Goal: Answer question/provide support

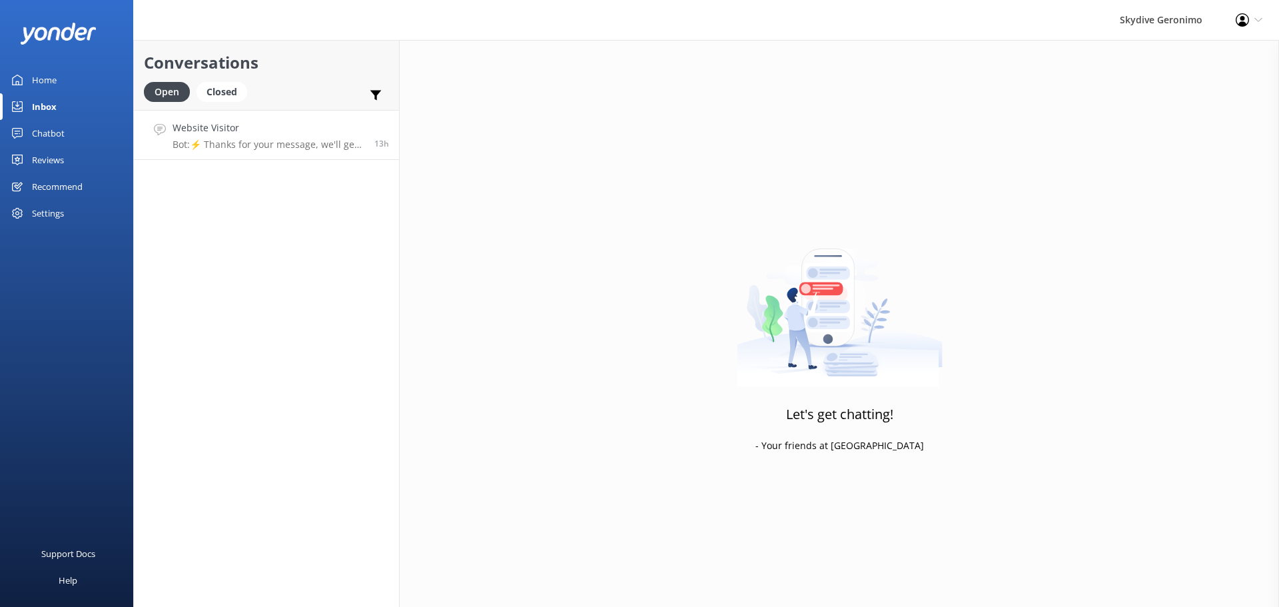
click at [354, 138] on div "Website Visitor Bot: ⚡ Thanks for your message, we'll get back to you as soon a…" at bounding box center [268, 135] width 192 height 29
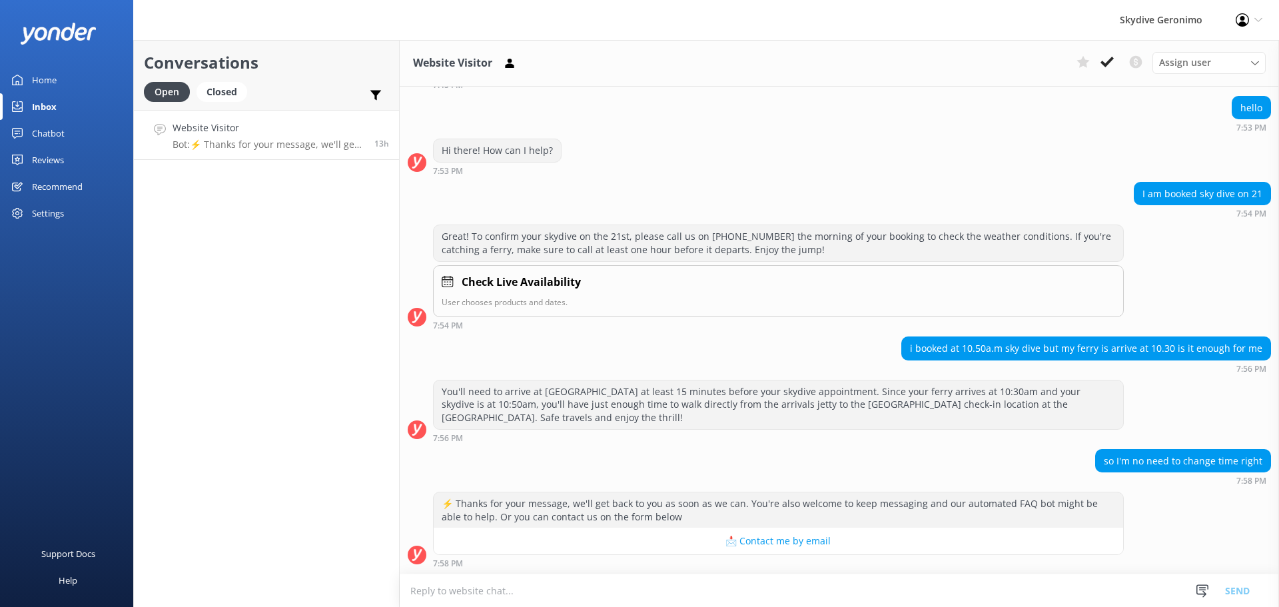
scroll to position [297, 0]
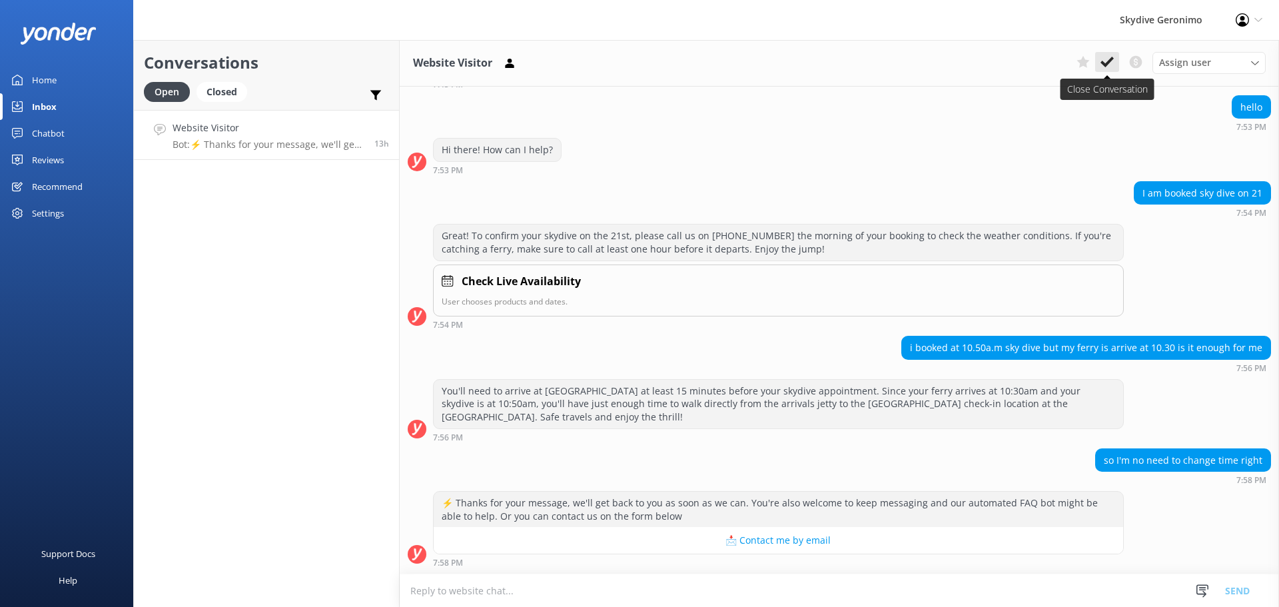
click at [1098, 62] on button at bounding box center [1107, 62] width 24 height 20
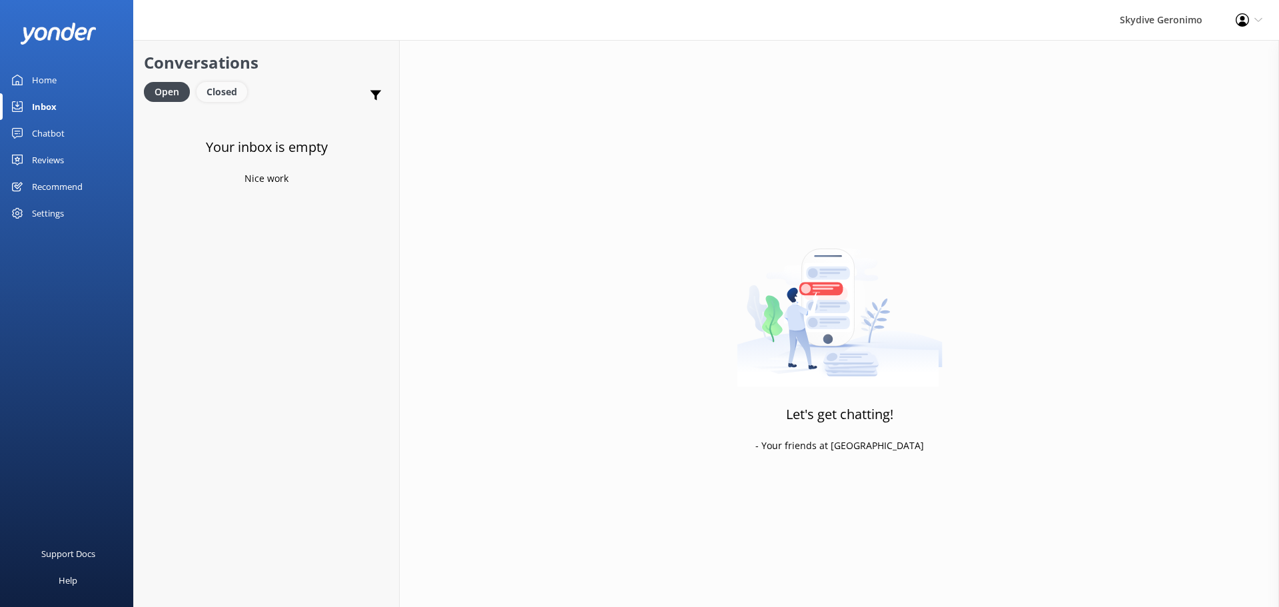
click at [198, 91] on div "Closed" at bounding box center [221, 92] width 51 height 20
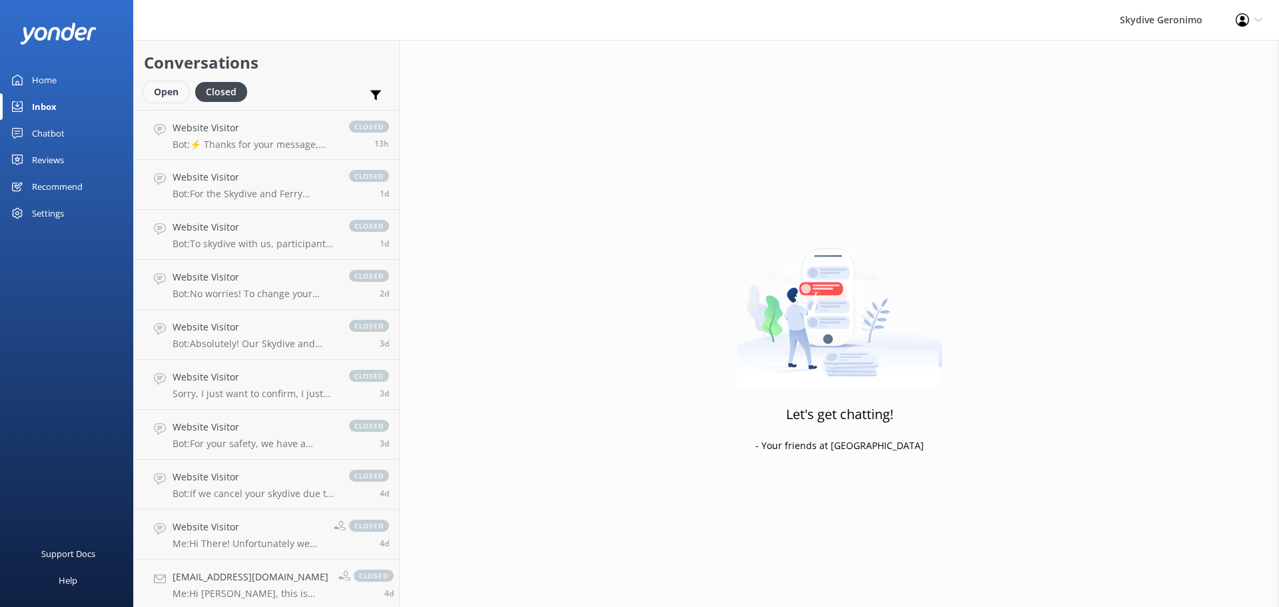
click at [163, 95] on div "Open" at bounding box center [166, 92] width 45 height 20
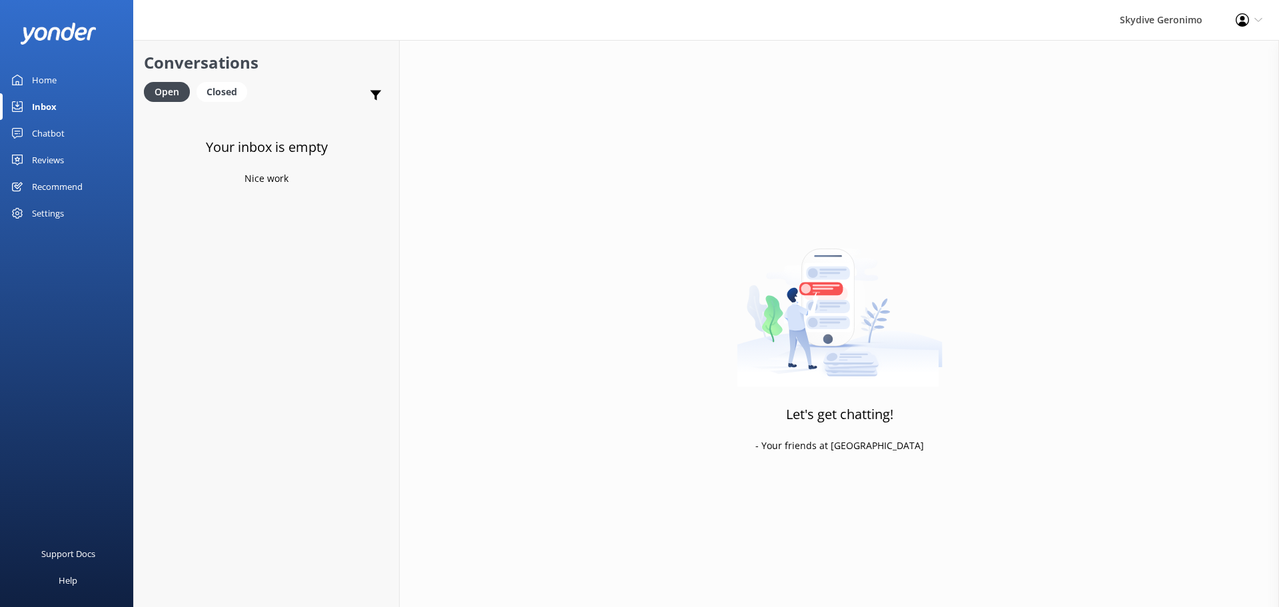
click at [22, 107] on use at bounding box center [17, 106] width 11 height 11
click at [43, 68] on div "Home" at bounding box center [44, 80] width 25 height 27
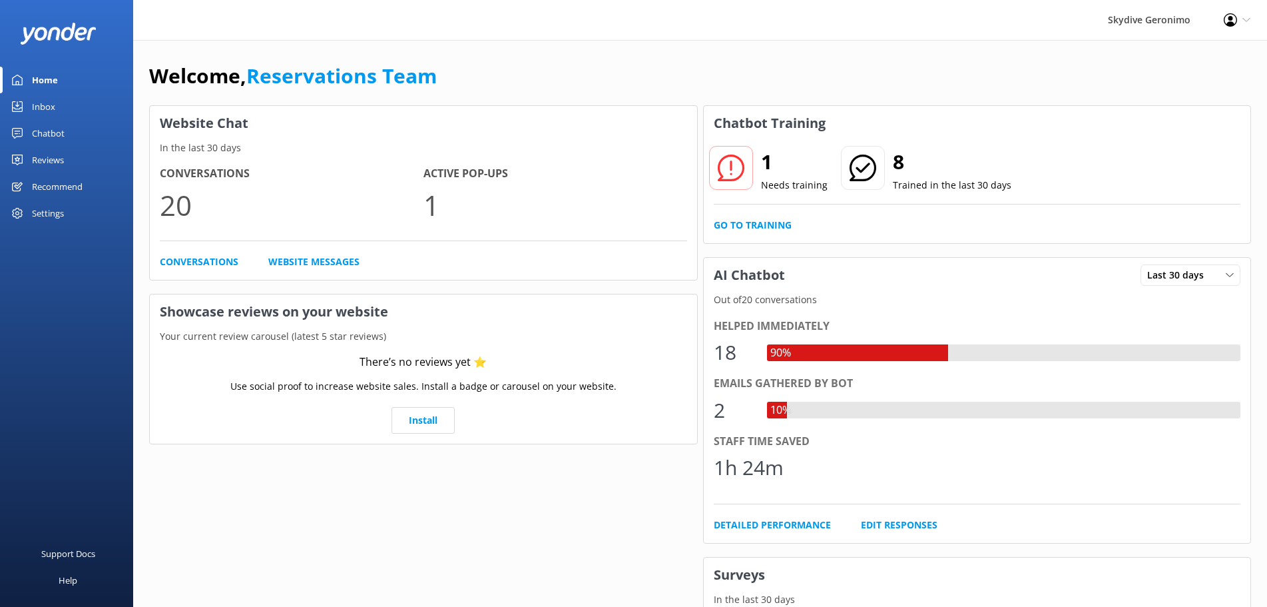
click at [756, 217] on div "1 Needs training 8 Trained in the last 30 days Go to Training" at bounding box center [977, 192] width 547 height 103
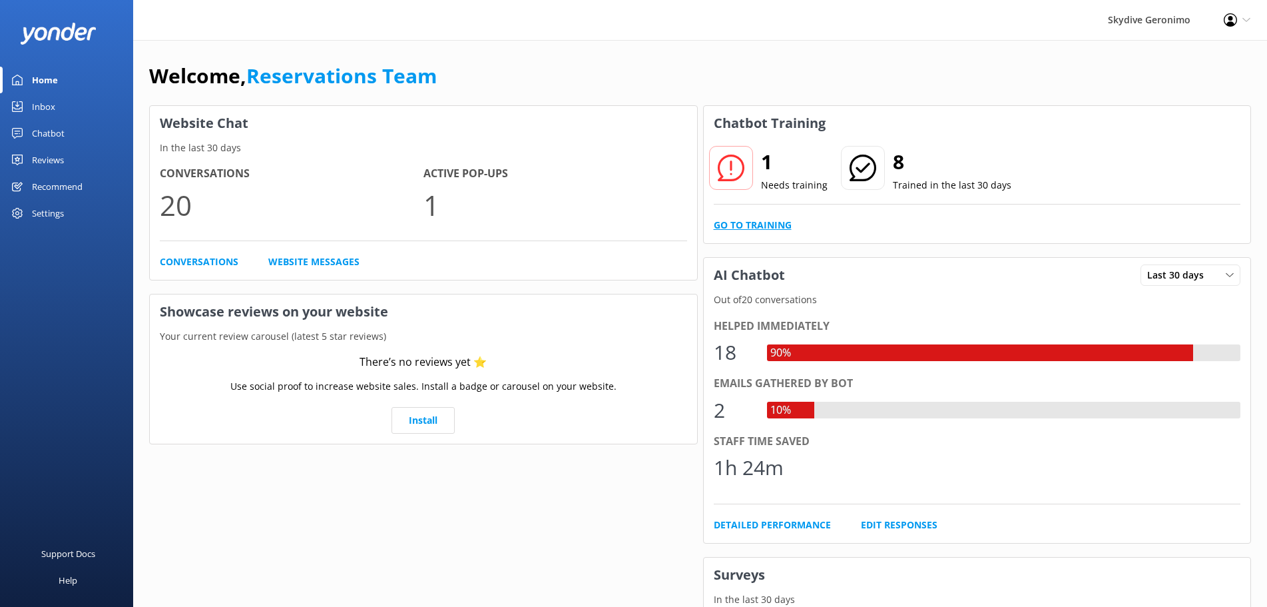
click at [755, 224] on link "Go to Training" at bounding box center [753, 225] width 78 height 15
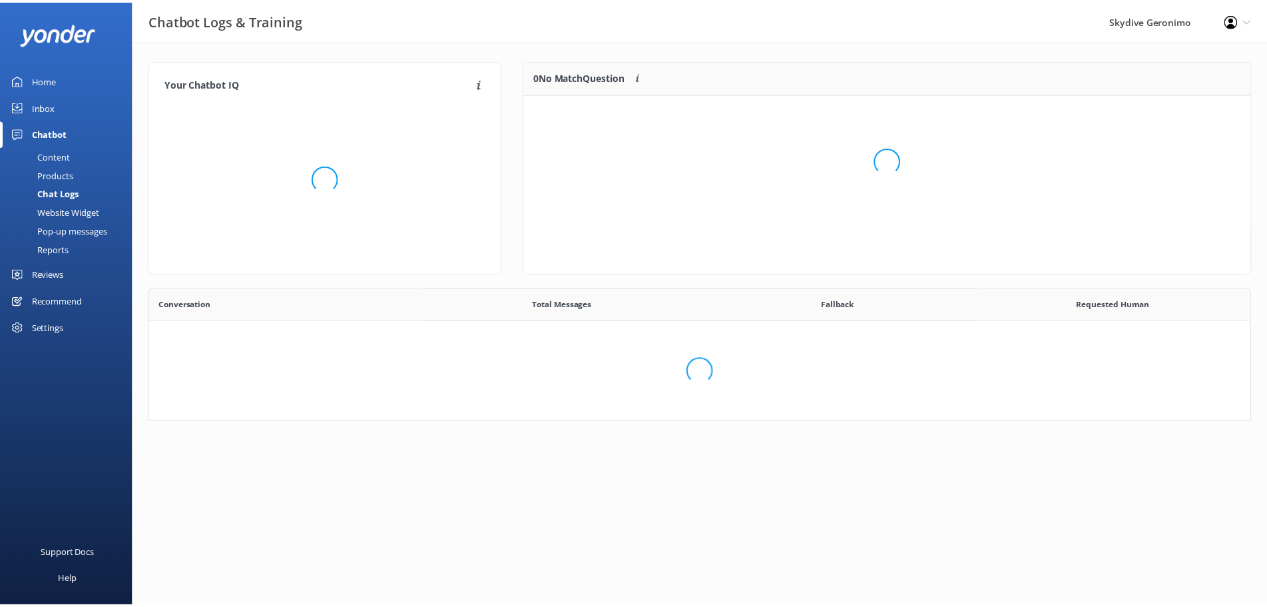
scroll to position [456, 1090]
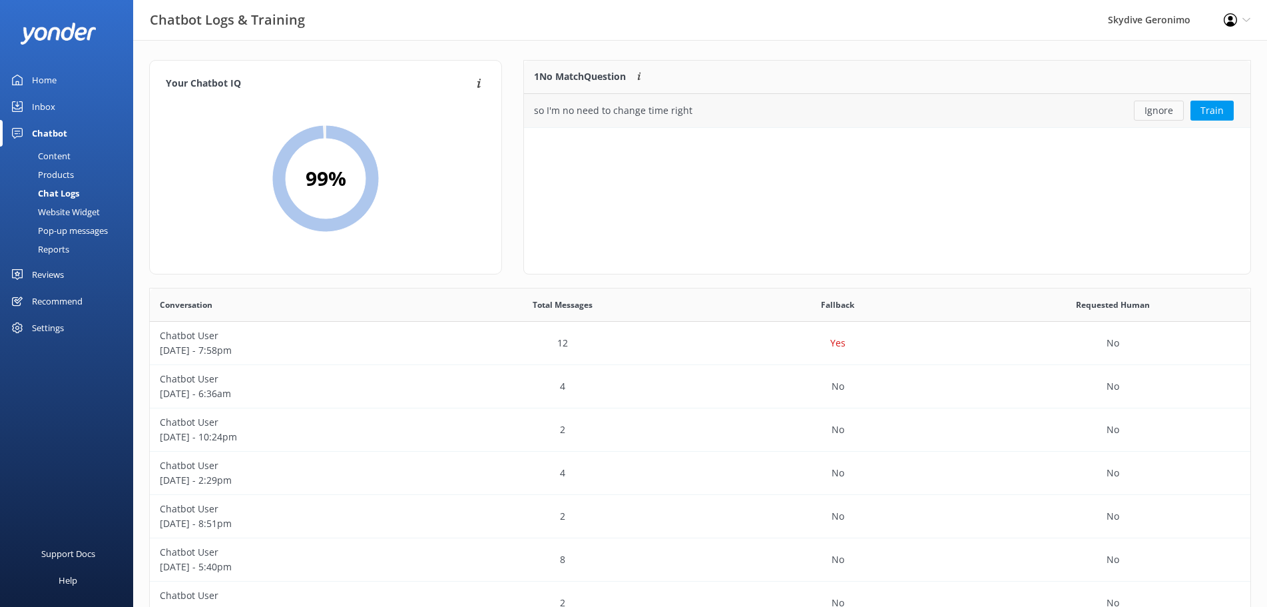
click at [1172, 111] on button "Ignore" at bounding box center [1159, 111] width 50 height 20
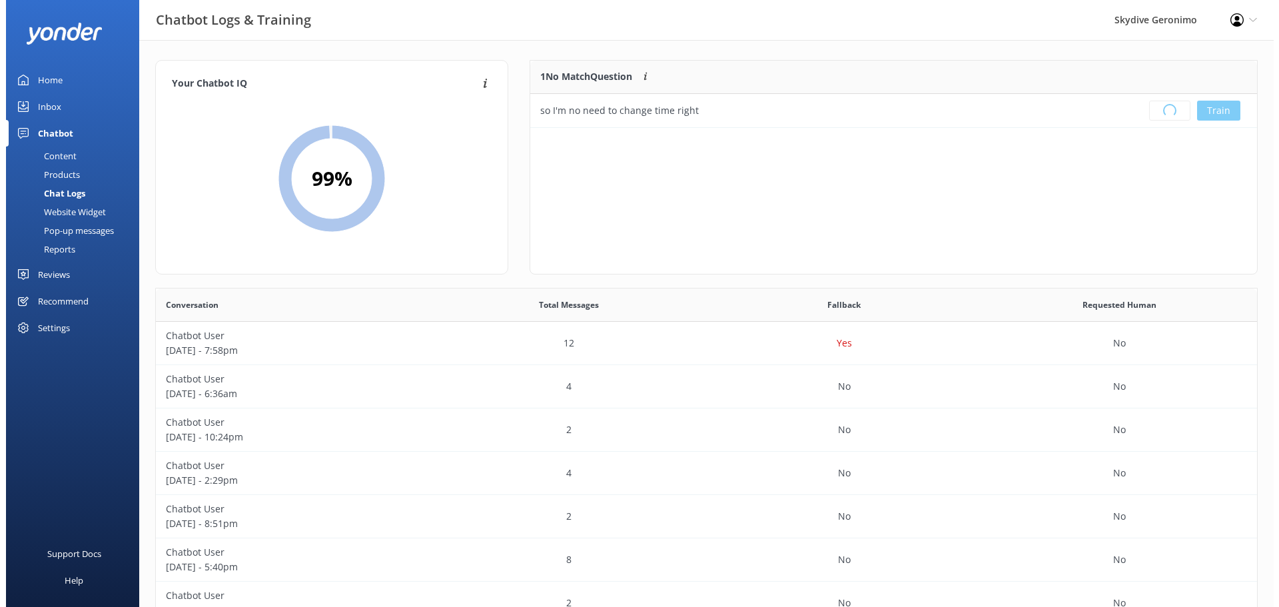
scroll to position [155, 715]
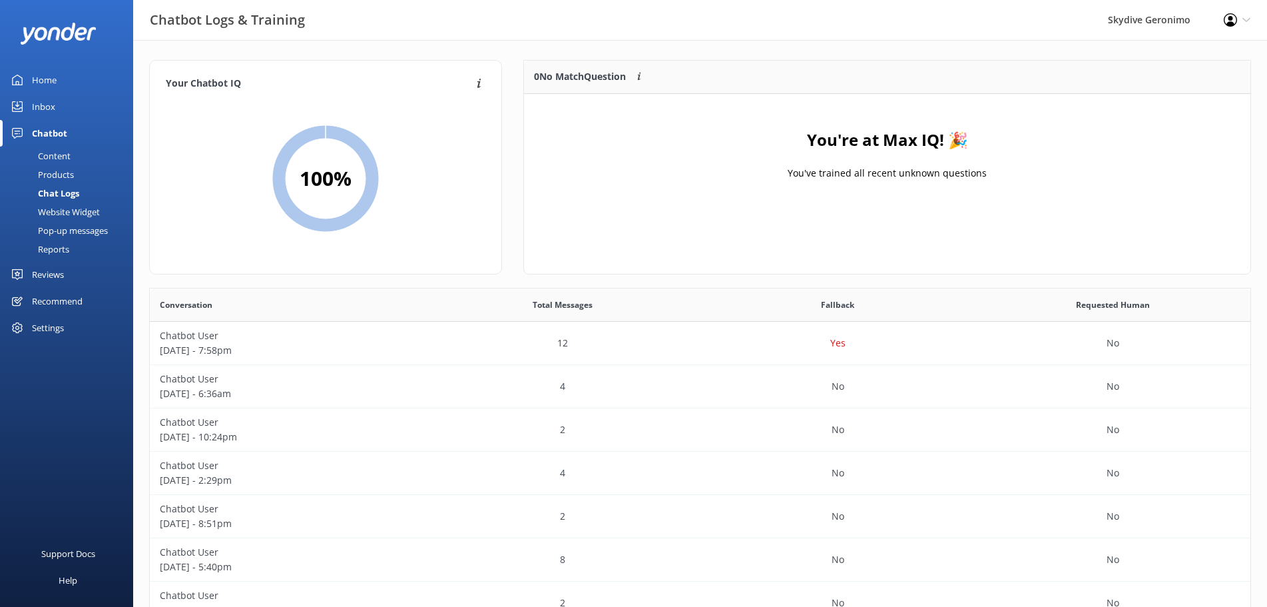
click at [69, 159] on div "Content" at bounding box center [39, 156] width 63 height 19
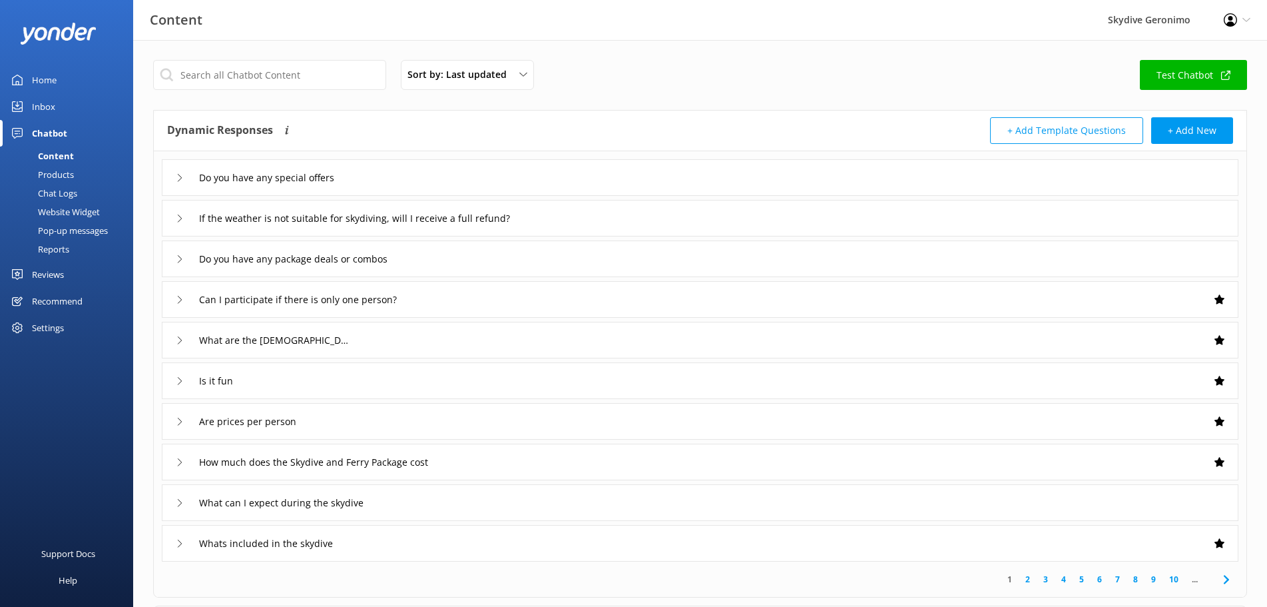
click at [41, 93] on div "Home" at bounding box center [44, 80] width 25 height 27
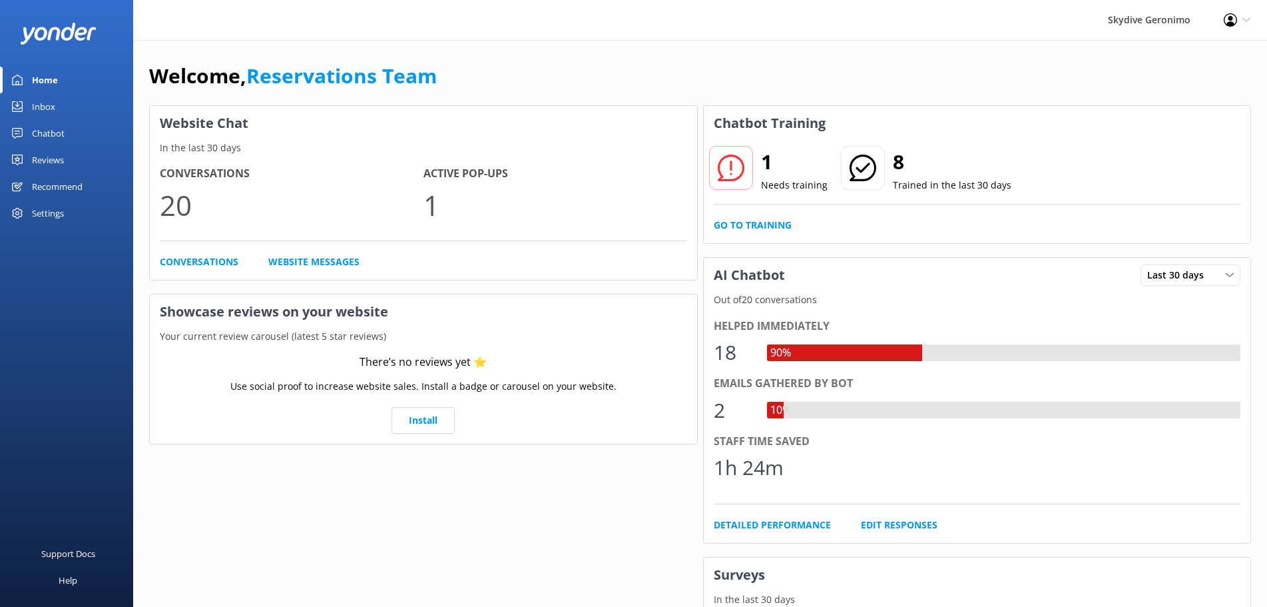
click at [30, 104] on link "Inbox" at bounding box center [66, 106] width 133 height 27
